Goal: Book appointment/travel/reservation

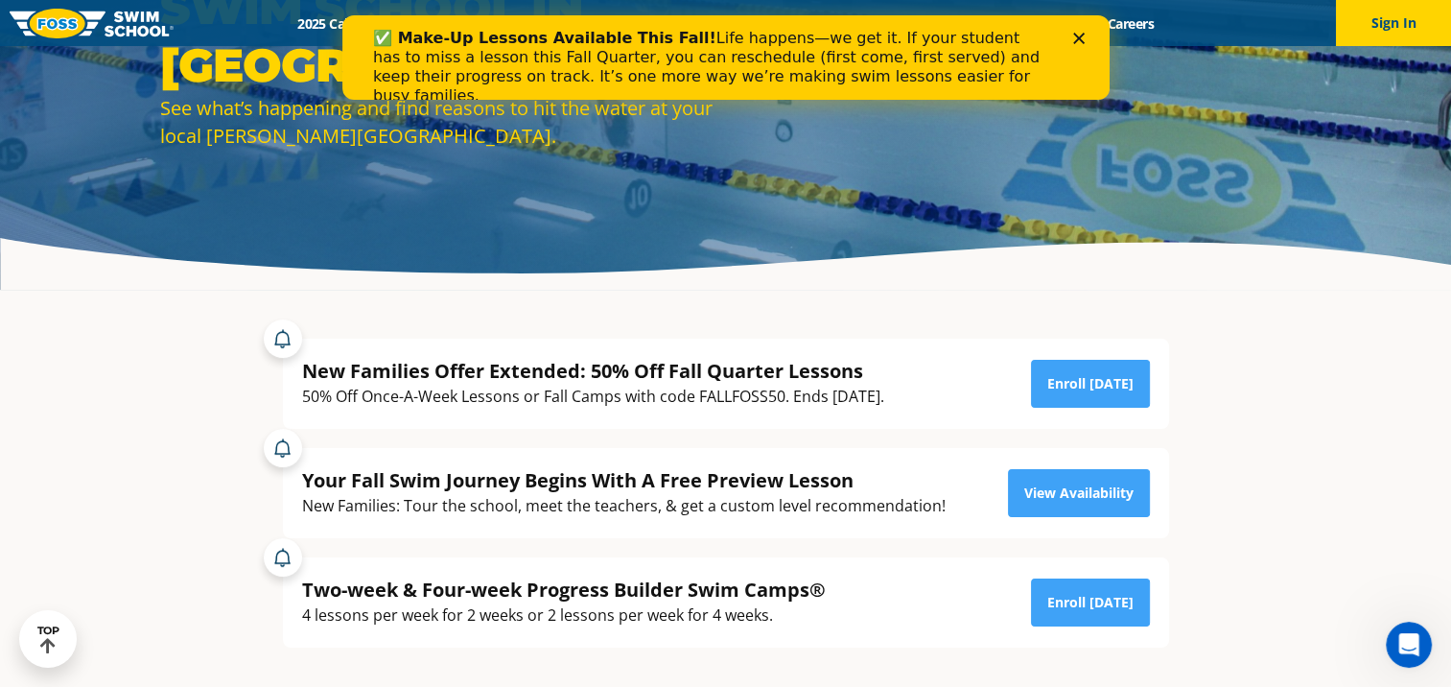
scroll to position [192, 0]
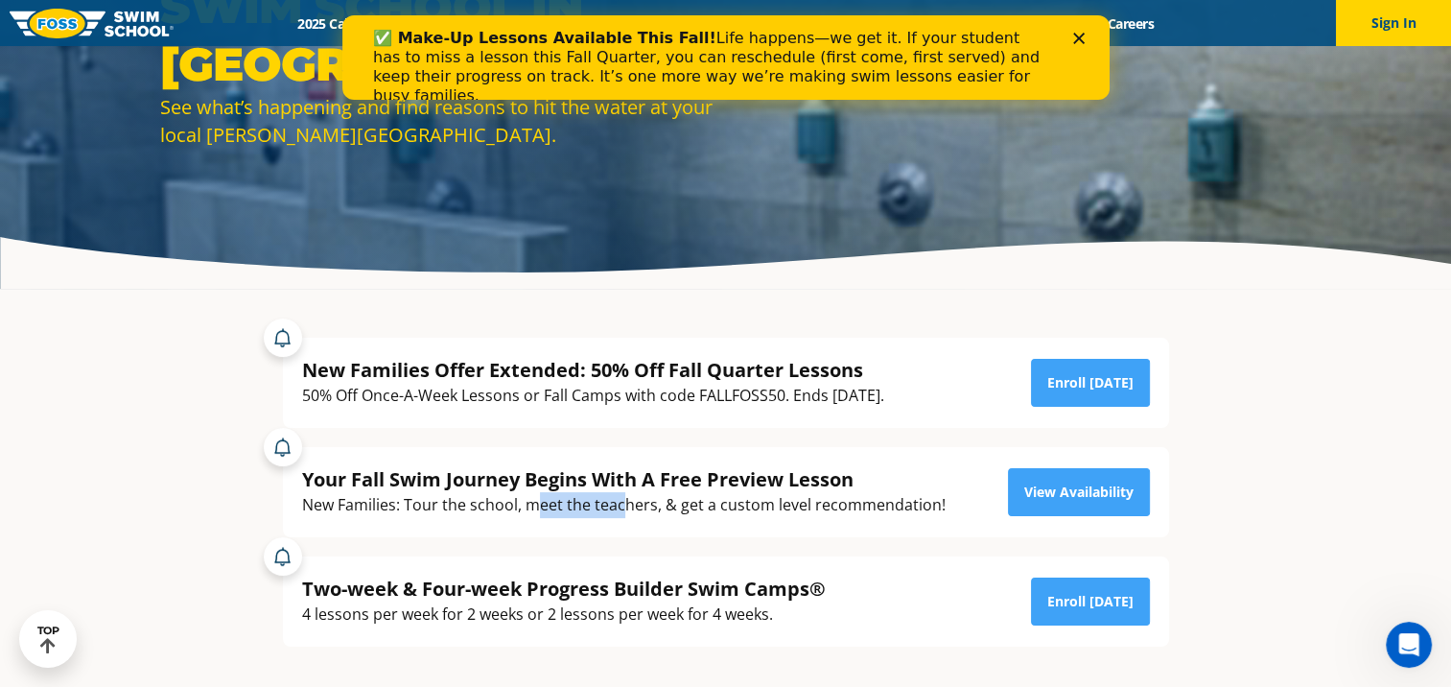
drag, startPoint x: 541, startPoint y: 507, endPoint x: 624, endPoint y: 501, distance: 82.8
click at [624, 501] on div "New Families: Tour the school, meet the teachers, & get a custom level recommen…" at bounding box center [624, 505] width 644 height 26
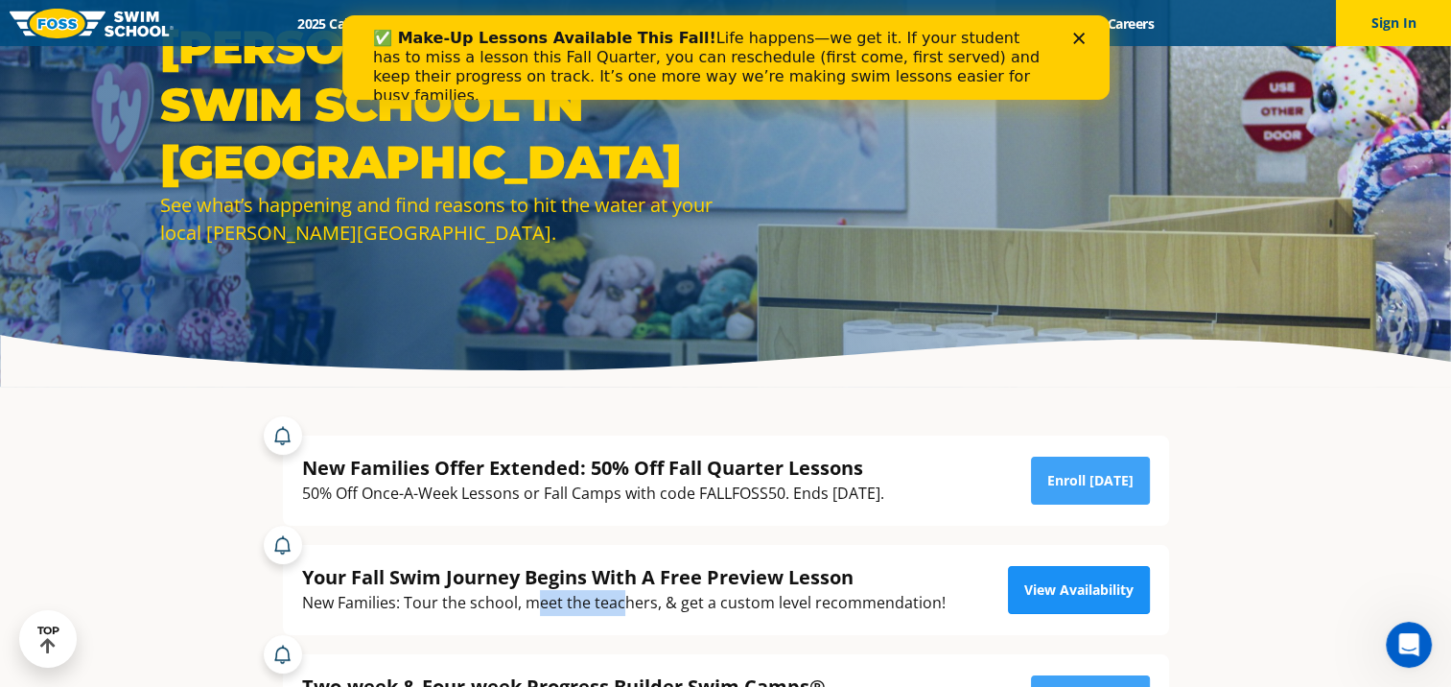
scroll to position [94, 0]
click at [1068, 594] on link "View Availability" at bounding box center [1079, 590] width 142 height 48
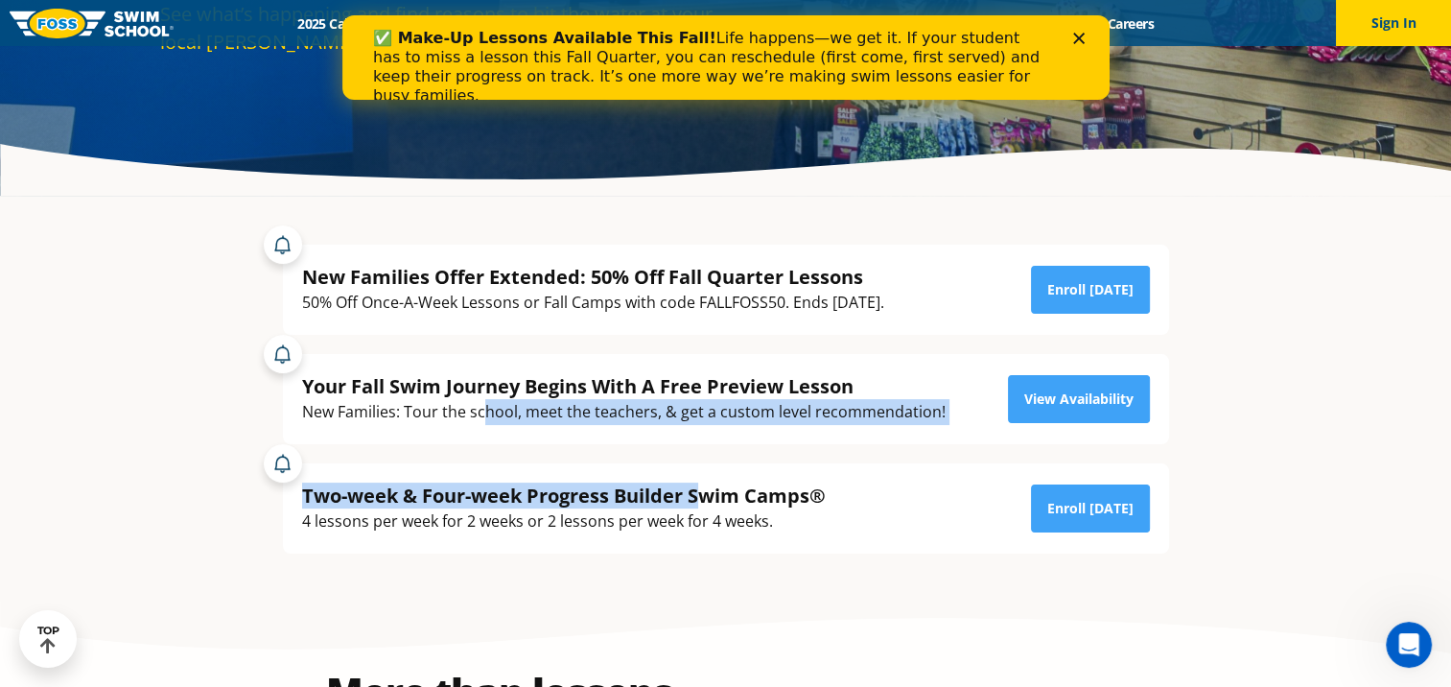
drag, startPoint x: 480, startPoint y: 410, endPoint x: 707, endPoint y: 449, distance: 230.7
click at [707, 449] on div "Your Fall Swim Journey Begins With A Free Preview Lesson New Families: Tour the…" at bounding box center [726, 444] width 906 height 219
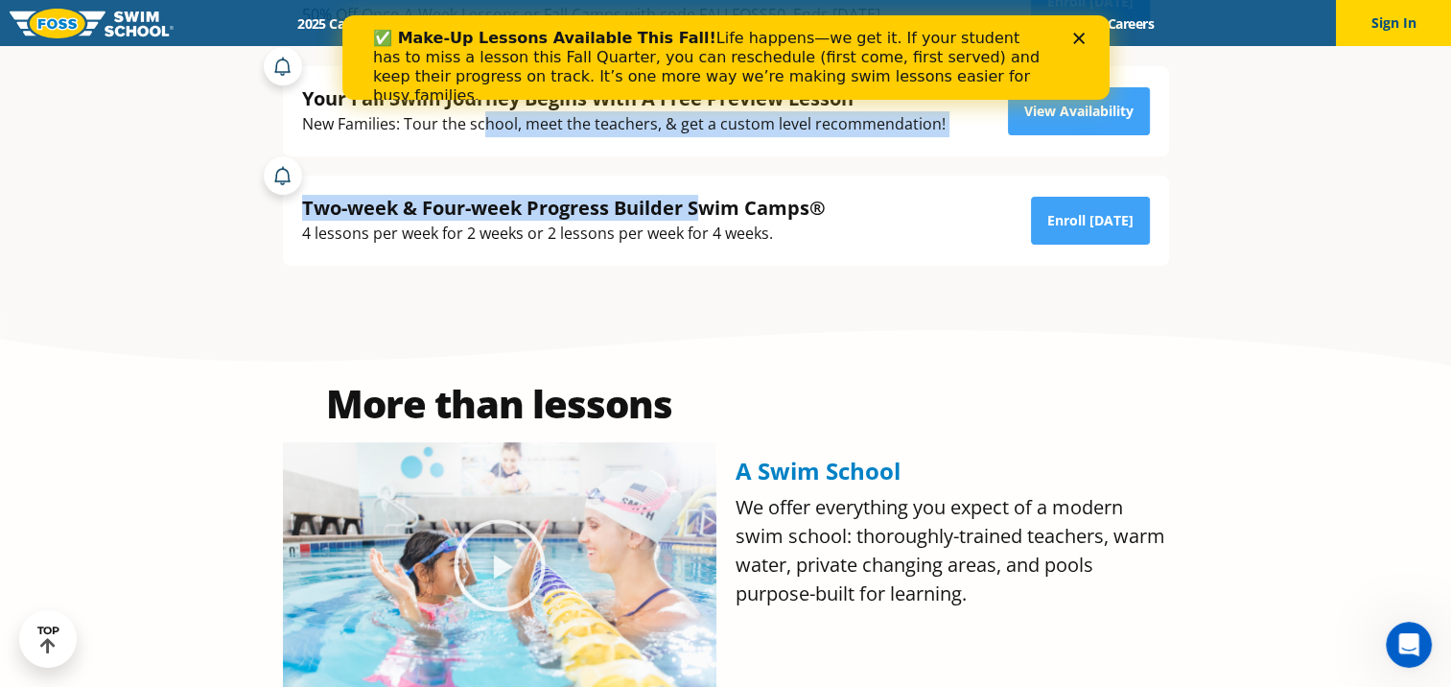
scroll to position [573, 0]
click at [1074, 138] on div "Your Fall Swim Journey Begins With A Free Preview Lesson New Families: Tour the…" at bounding box center [726, 111] width 886 height 90
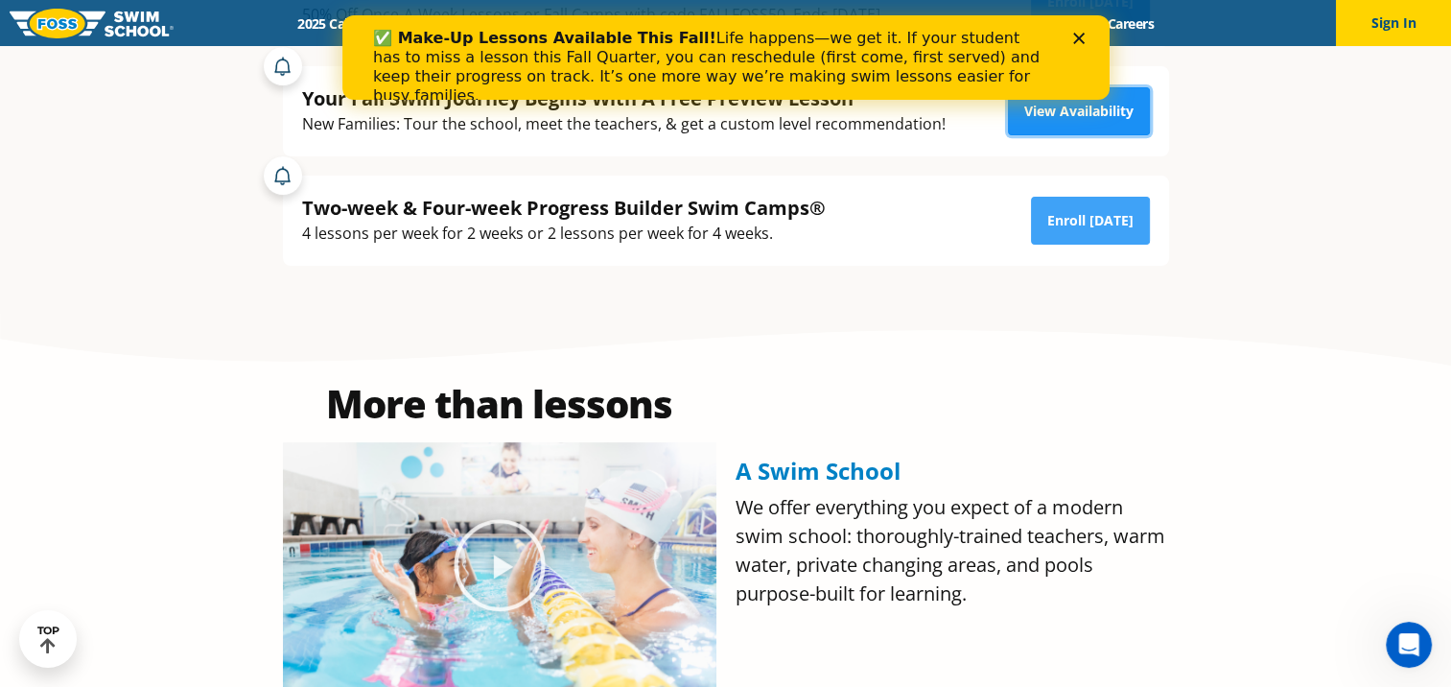
click at [1080, 127] on link "View Availability" at bounding box center [1079, 111] width 142 height 48
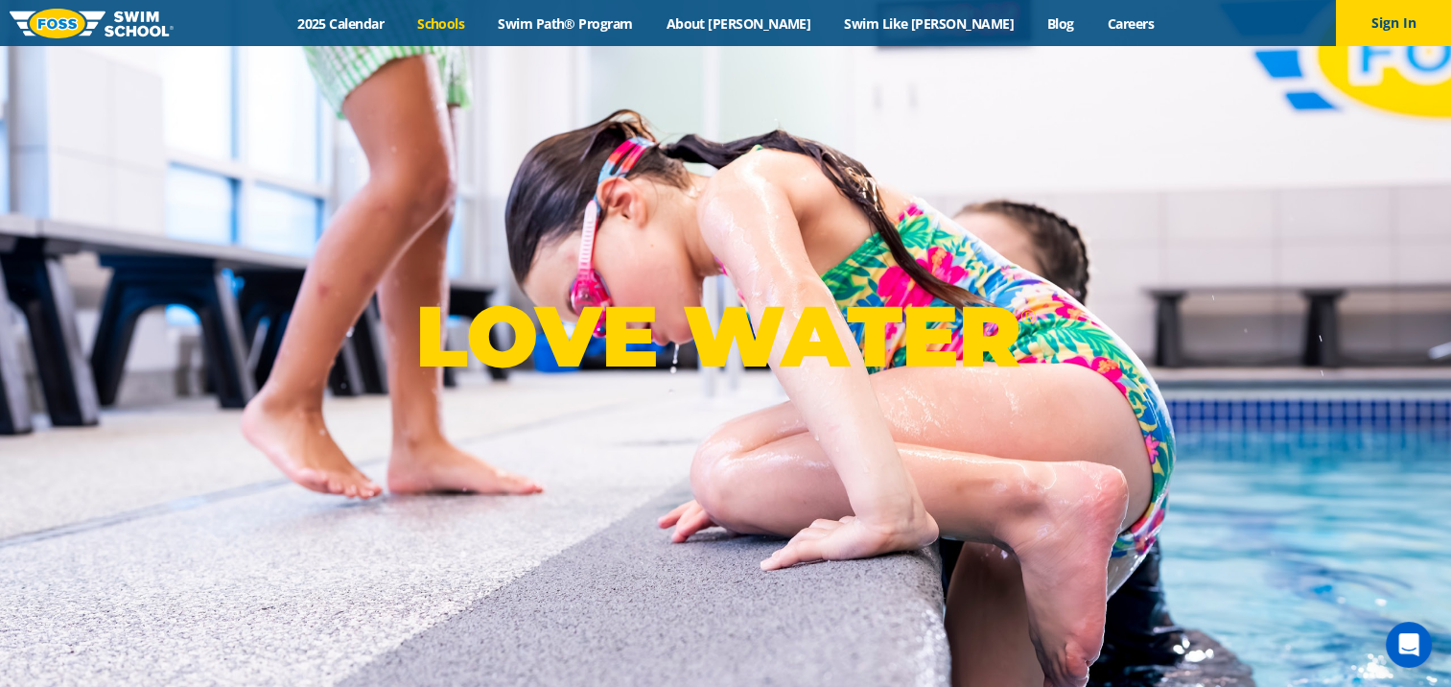
click at [482, 25] on link "Schools" at bounding box center [441, 23] width 81 height 18
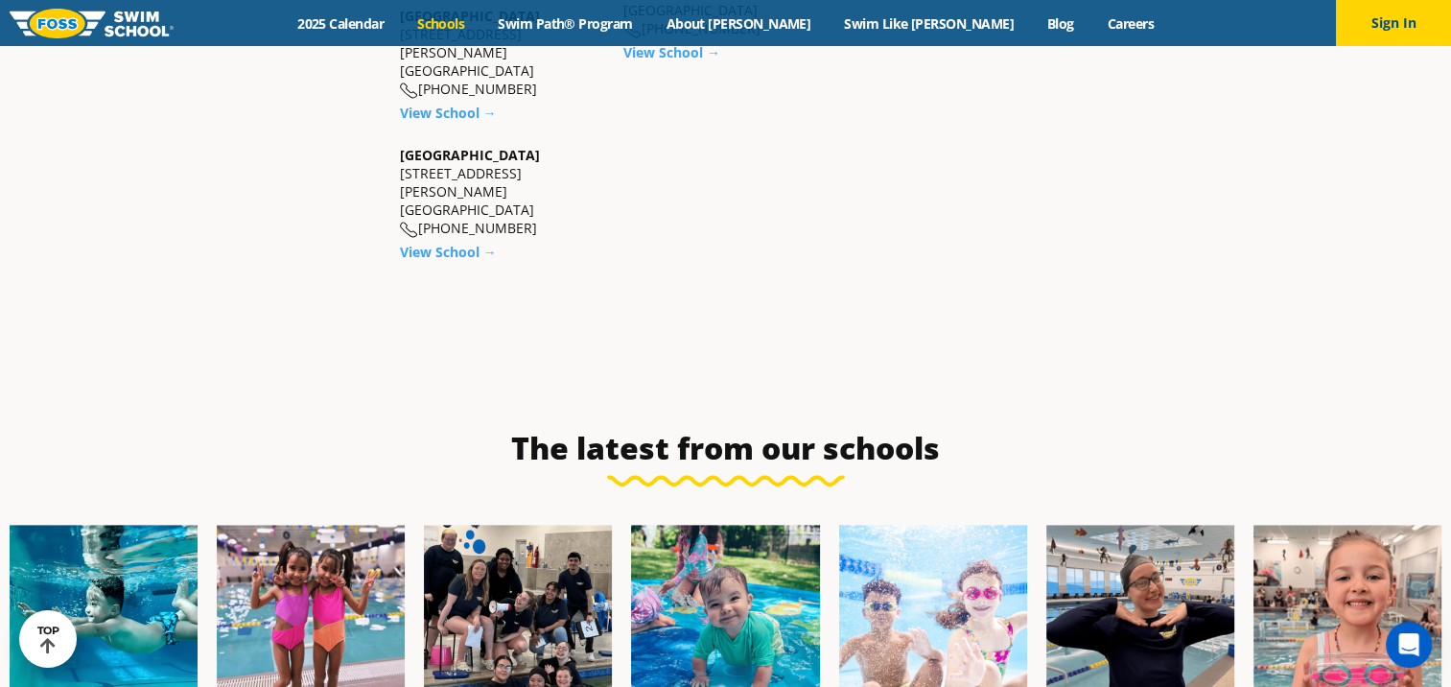
scroll to position [2398, 0]
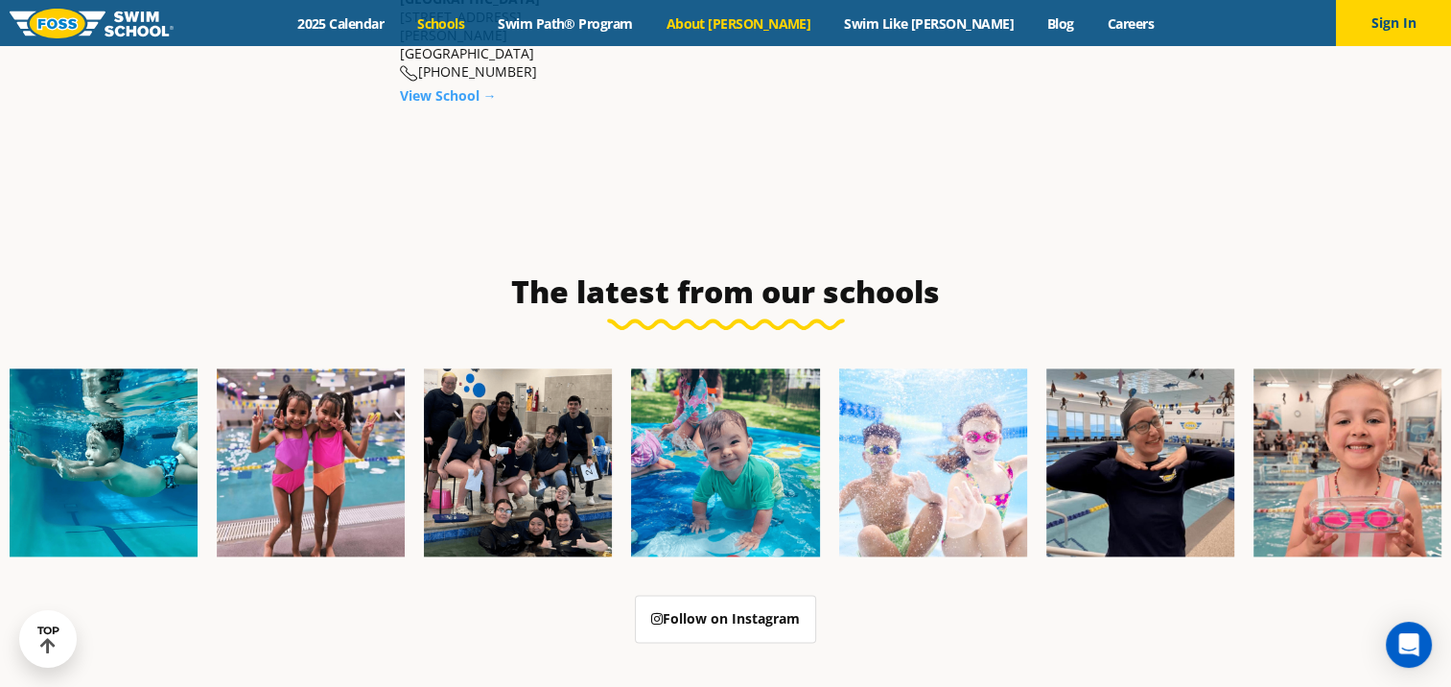
click at [783, 23] on link "About [PERSON_NAME]" at bounding box center [738, 23] width 178 height 18
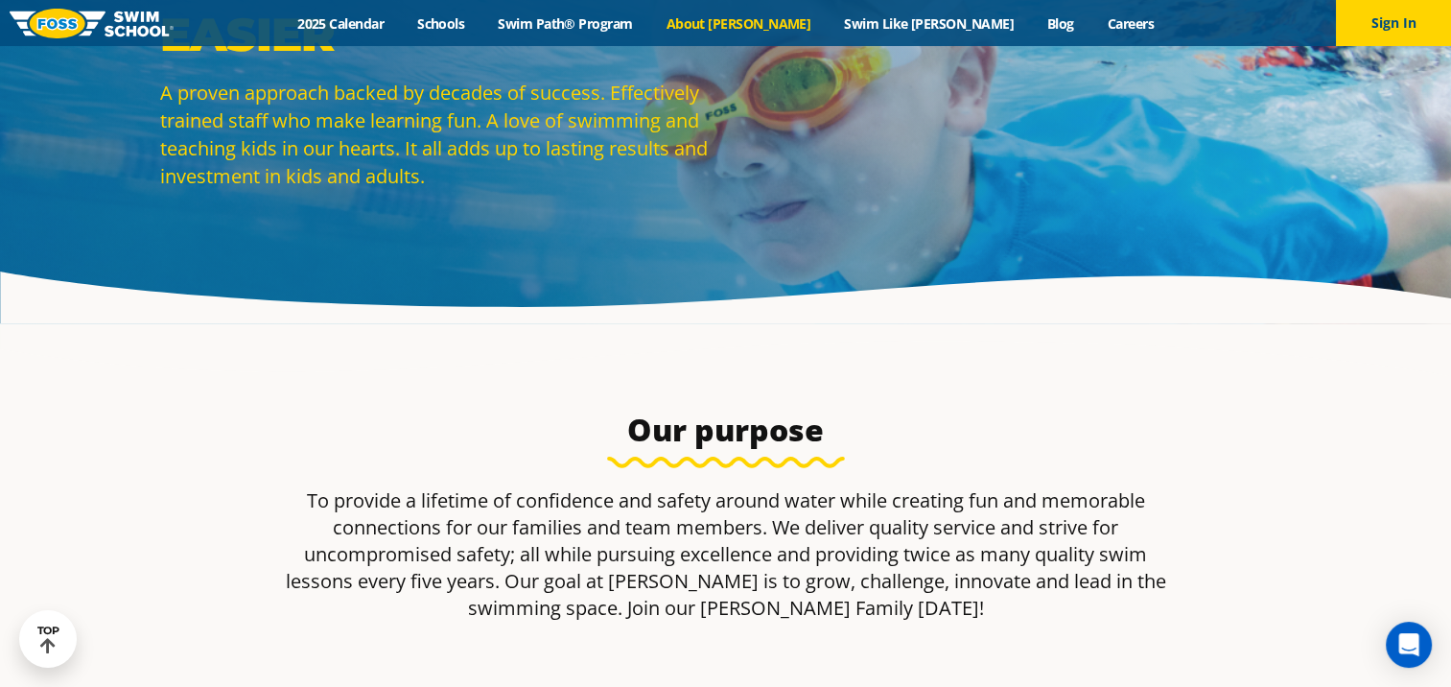
scroll to position [96, 0]
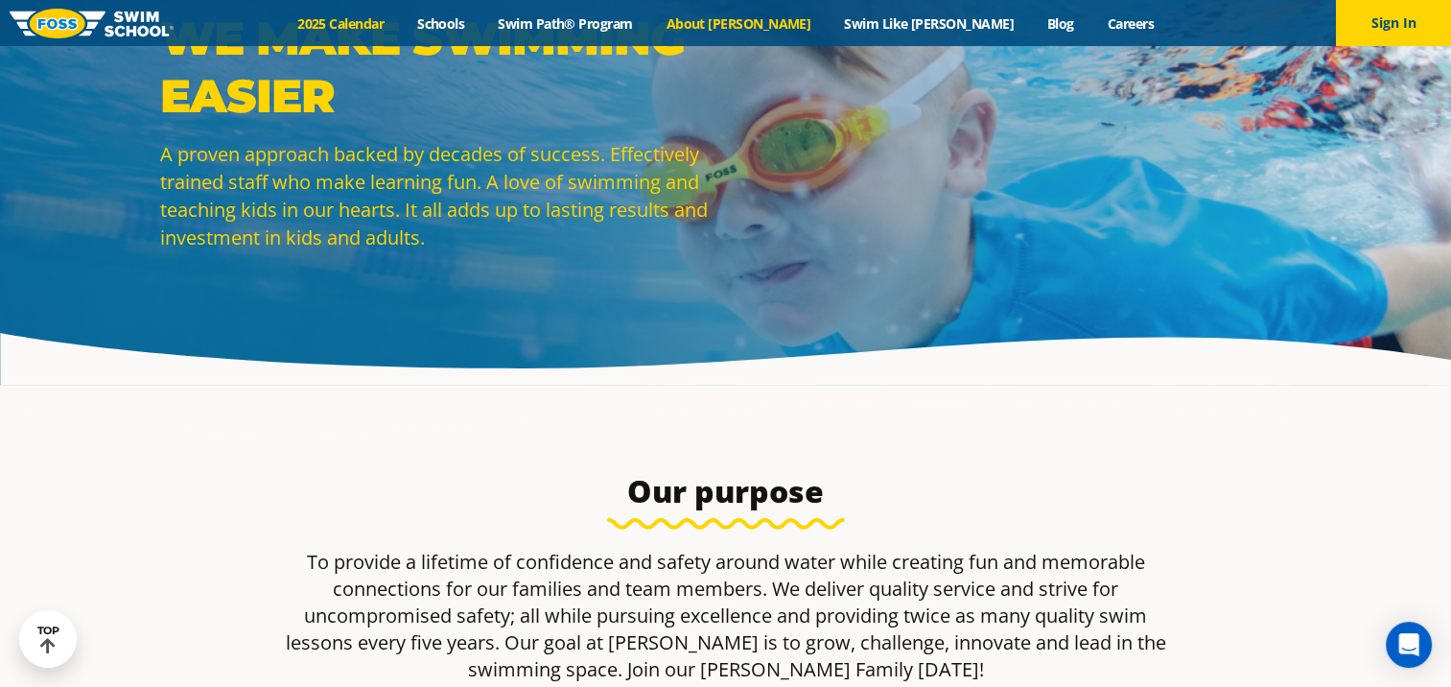
click at [401, 24] on link "2025 Calendar" at bounding box center [341, 23] width 120 height 18
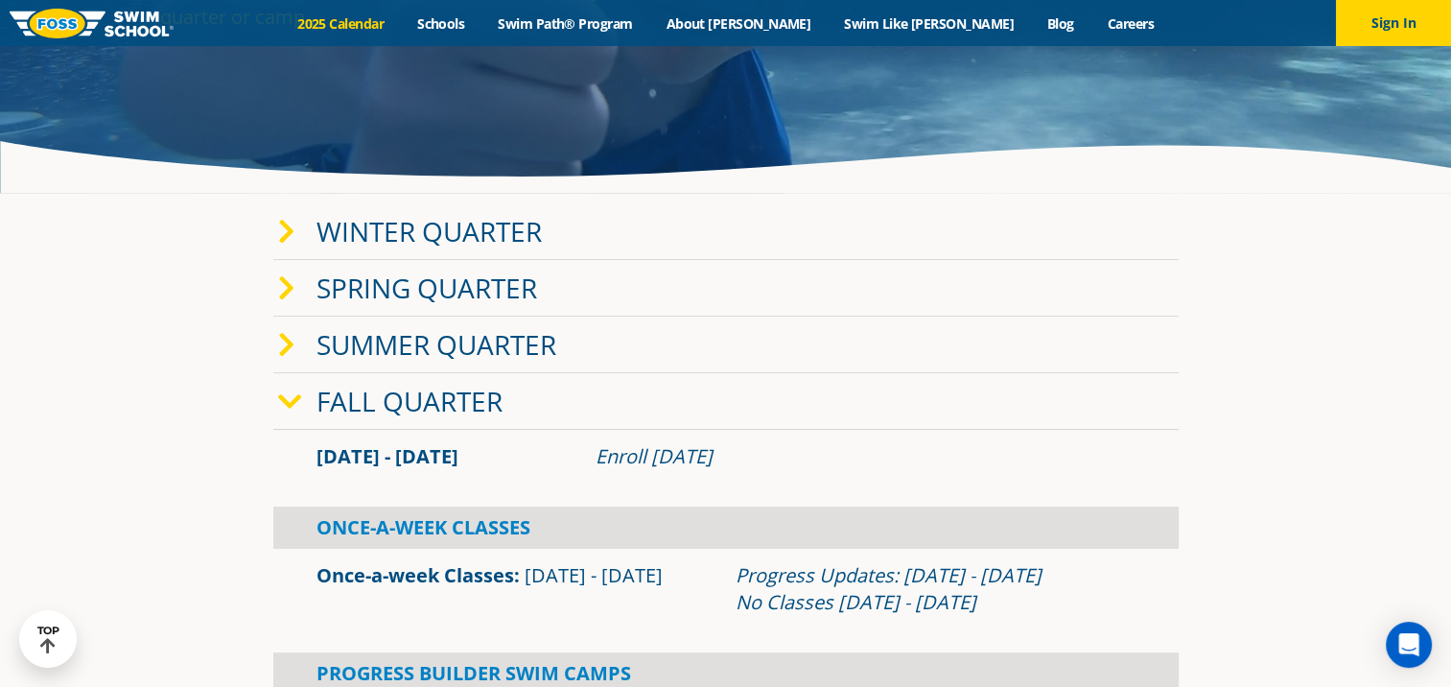
click at [417, 402] on link "Fall Quarter" at bounding box center [410, 401] width 186 height 36
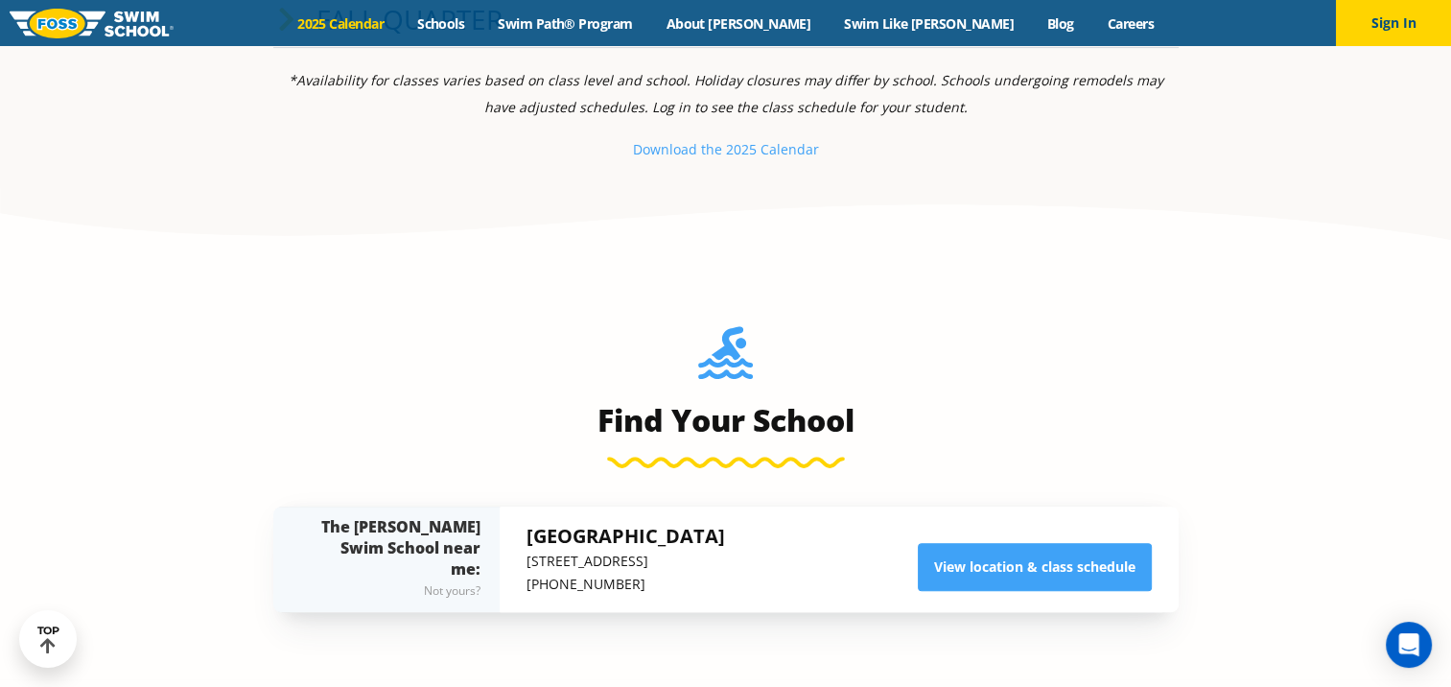
scroll to position [672, 0]
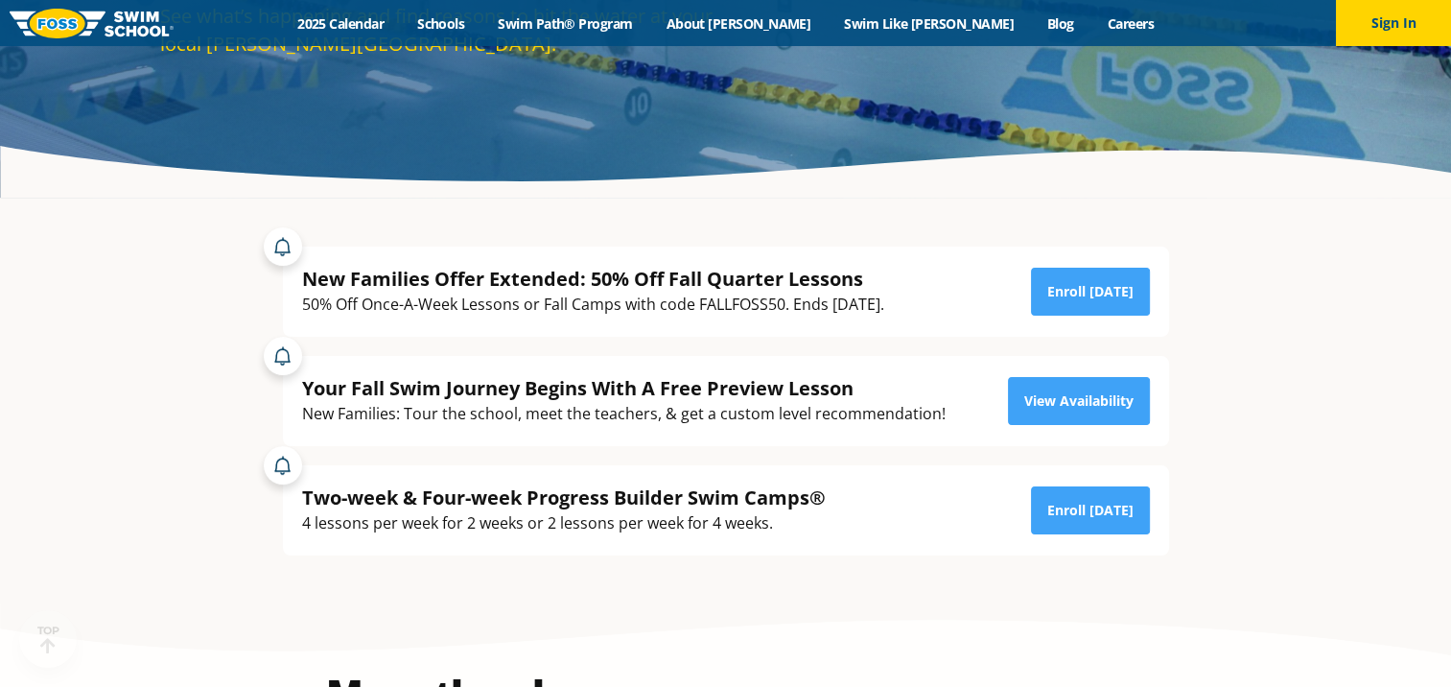
scroll to position [288, 0]
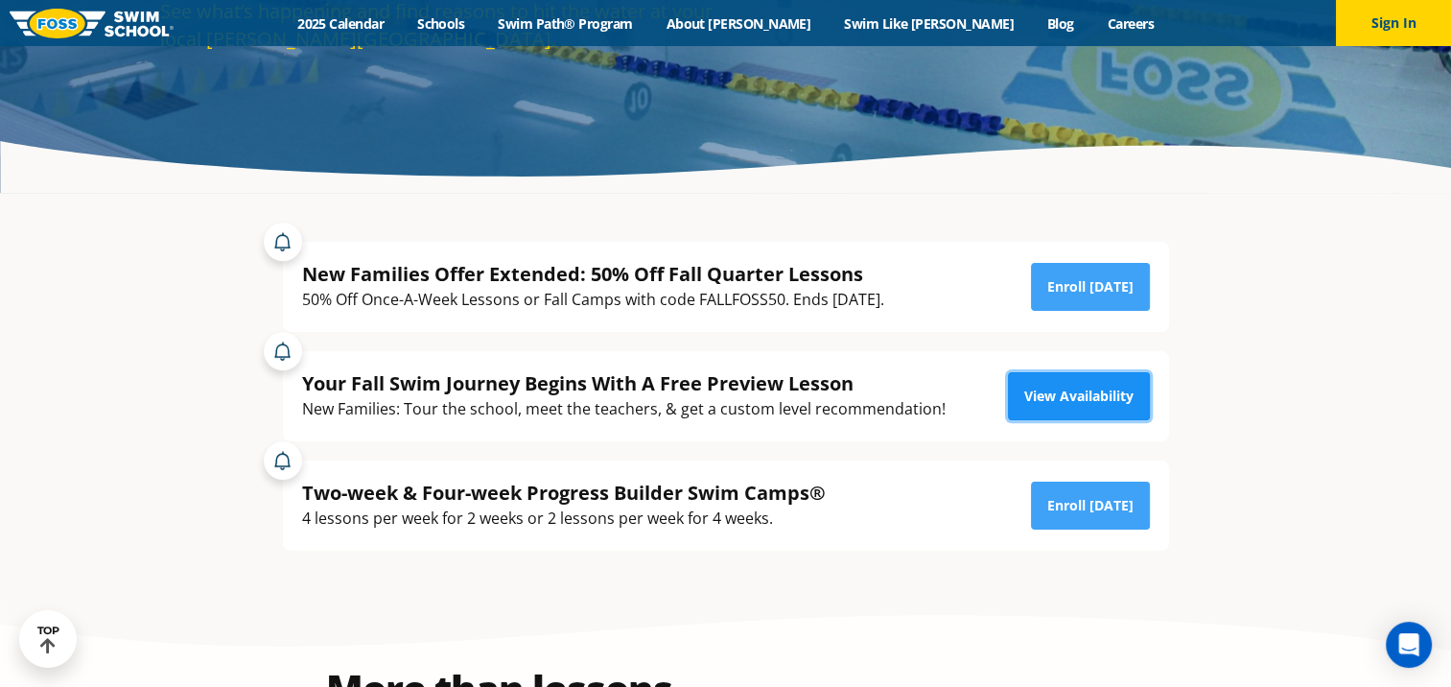
click at [1082, 391] on link "View Availability" at bounding box center [1079, 396] width 142 height 48
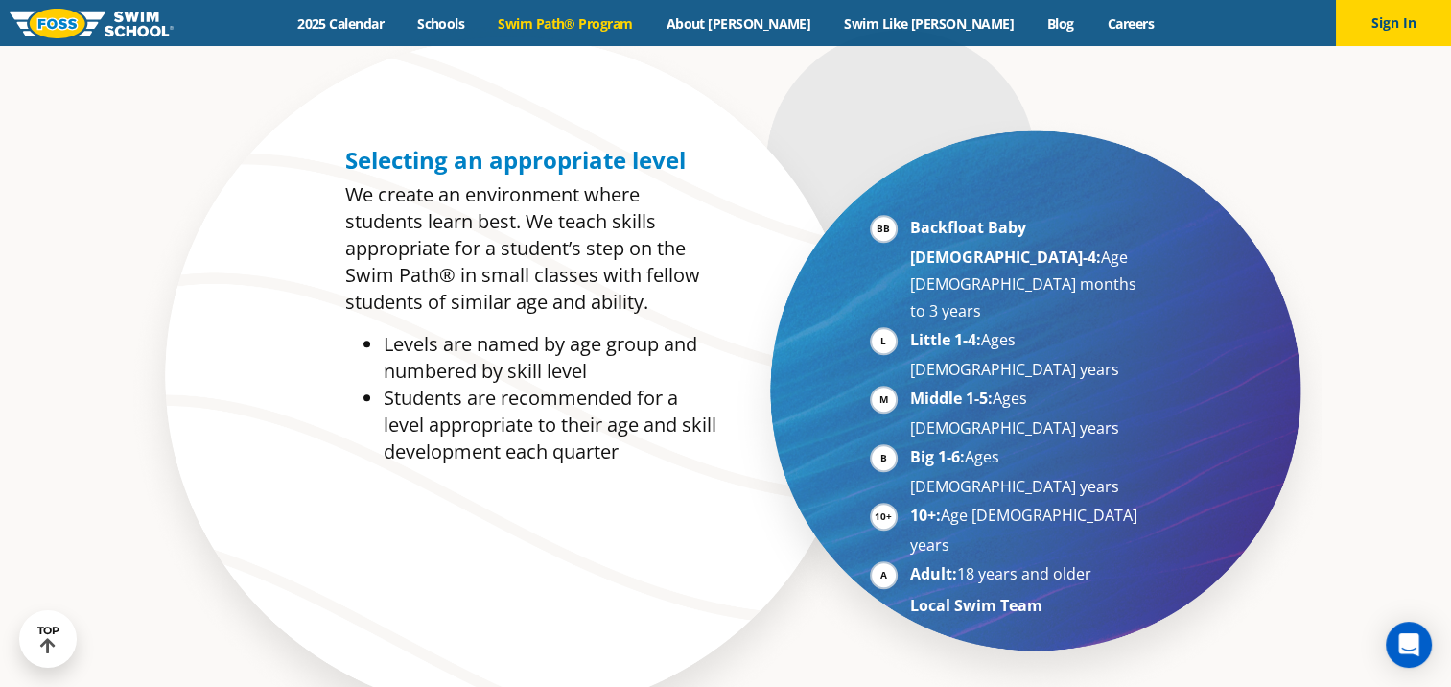
scroll to position [863, 0]
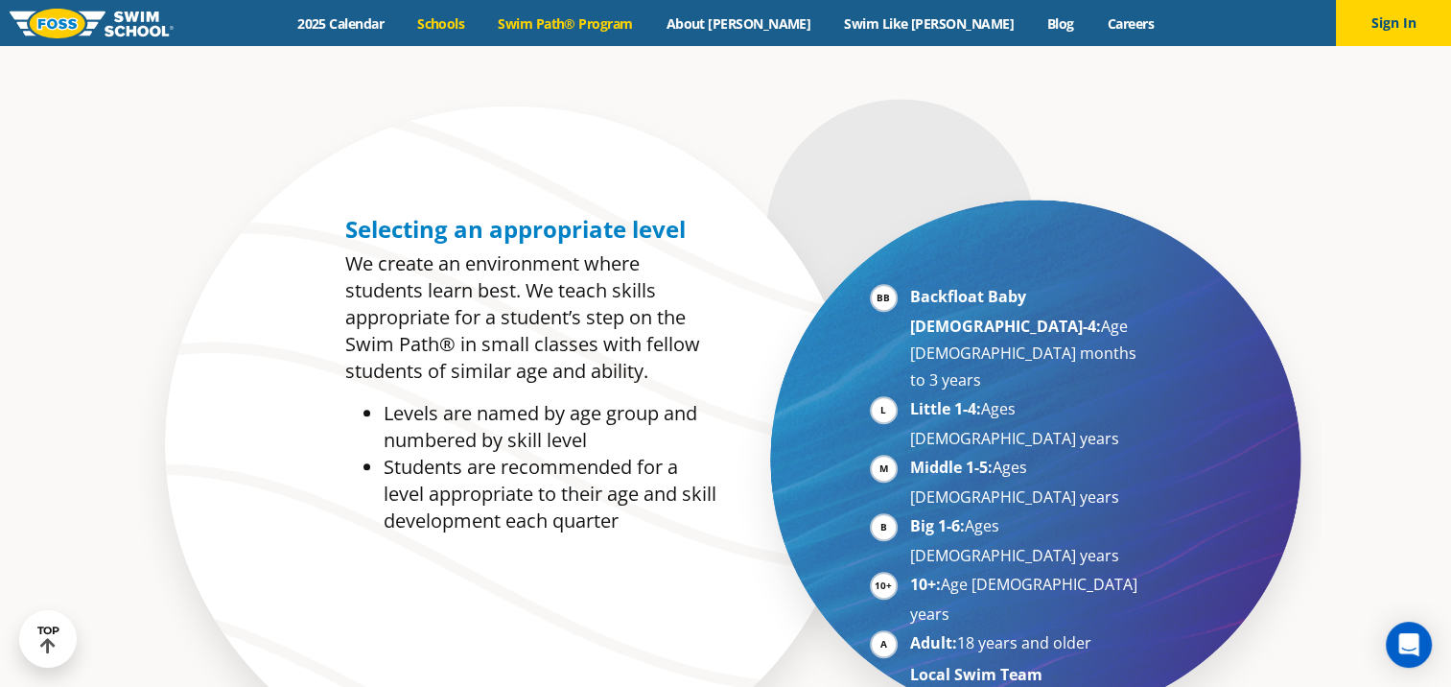
click at [482, 20] on link "Schools" at bounding box center [441, 23] width 81 height 18
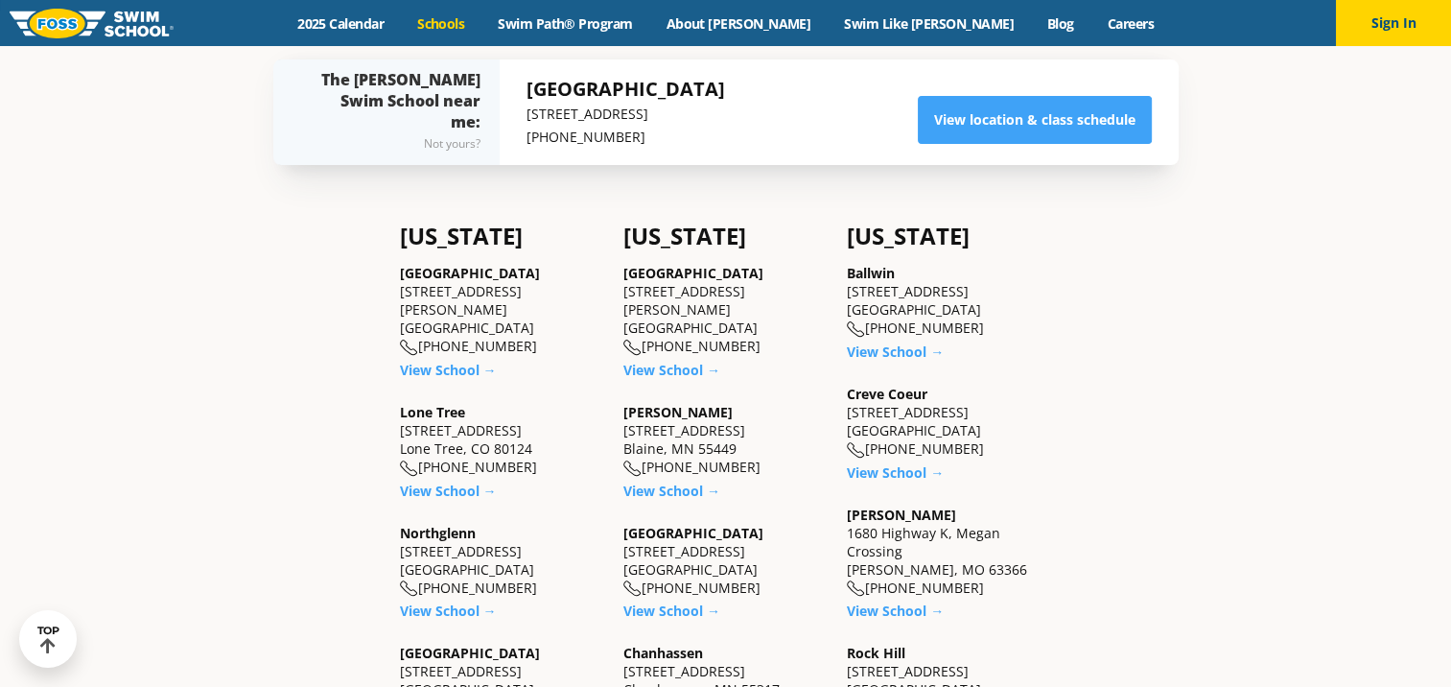
scroll to position [480, 0]
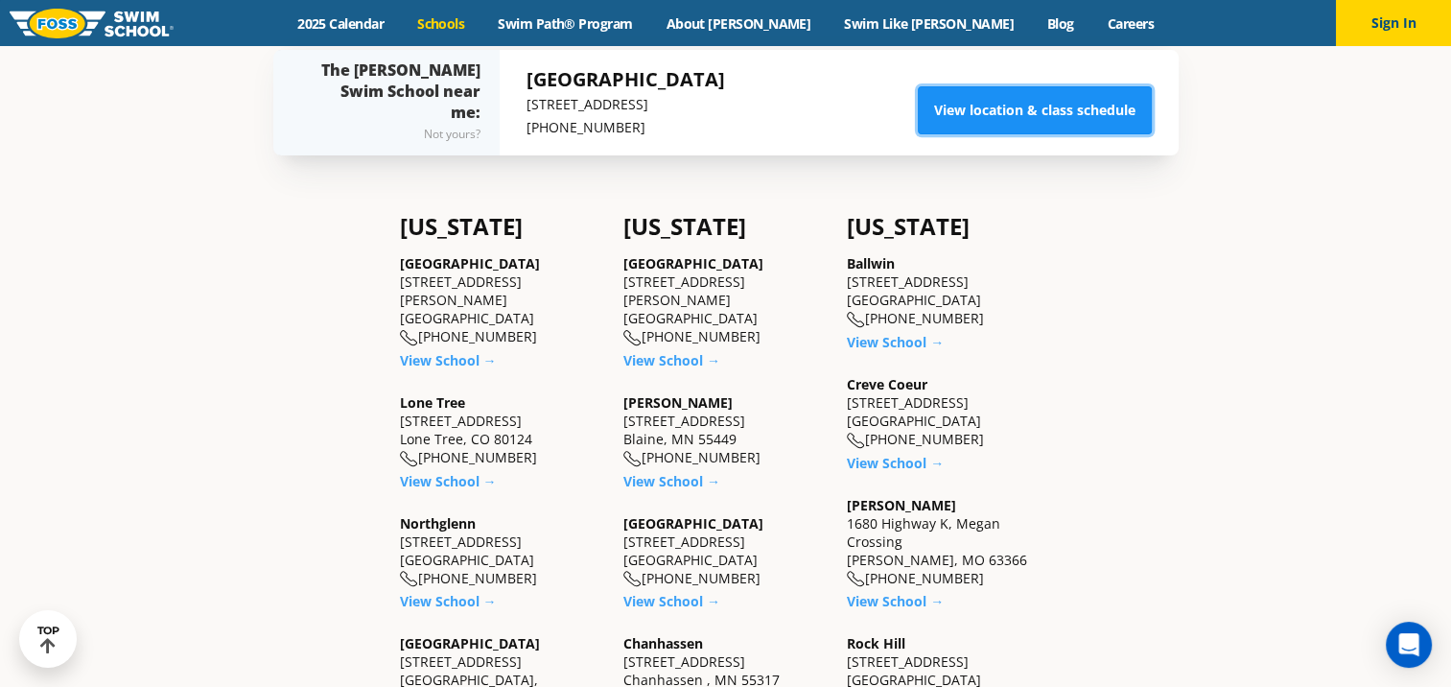
click at [976, 108] on link "View location & class schedule" at bounding box center [1035, 110] width 234 height 48
